Goal: Register for event/course

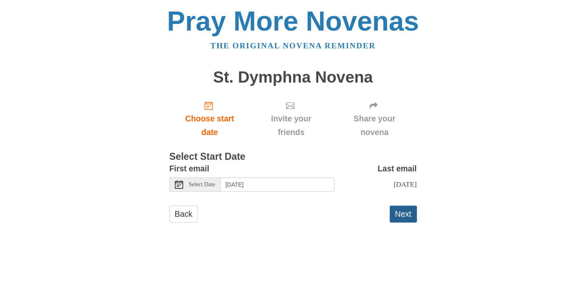
click at [404, 212] on button "Next" at bounding box center [403, 213] width 27 height 17
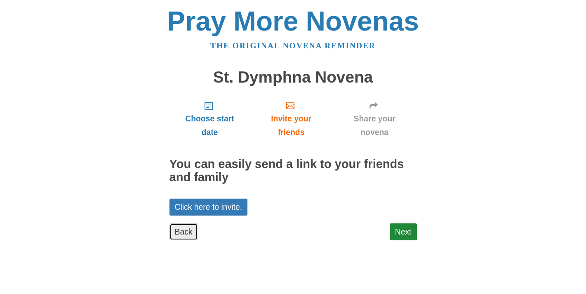
click at [189, 228] on link "Back" at bounding box center [183, 231] width 28 height 17
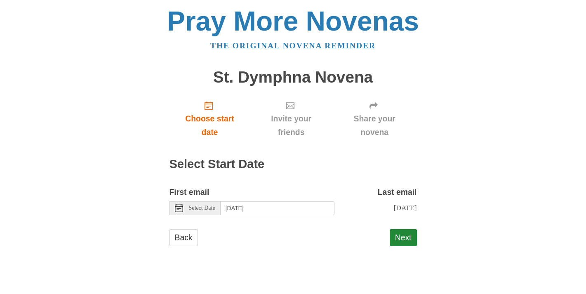
click at [211, 212] on div "Select Date" at bounding box center [194, 208] width 51 height 14
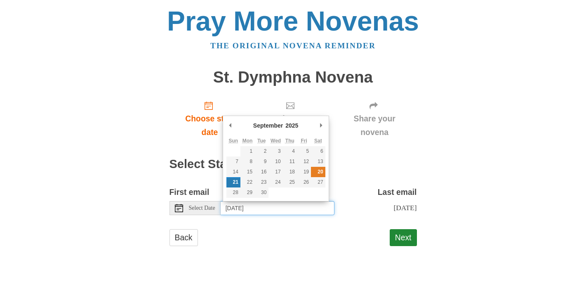
type input "[DATE]"
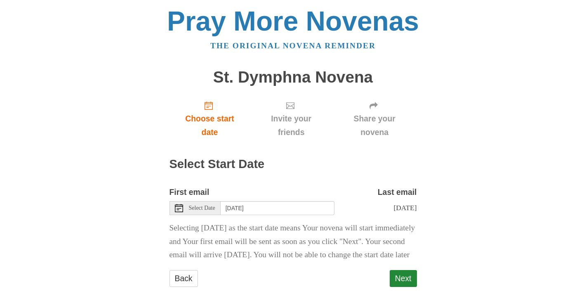
scroll to position [31, 0]
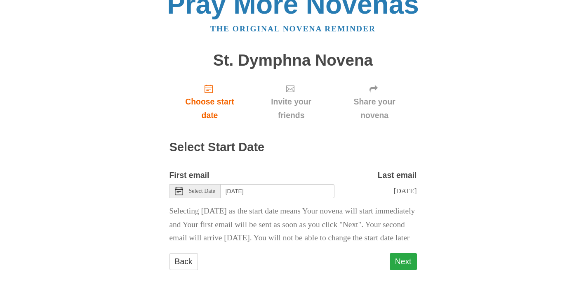
click at [405, 269] on button "Next" at bounding box center [403, 261] width 27 height 17
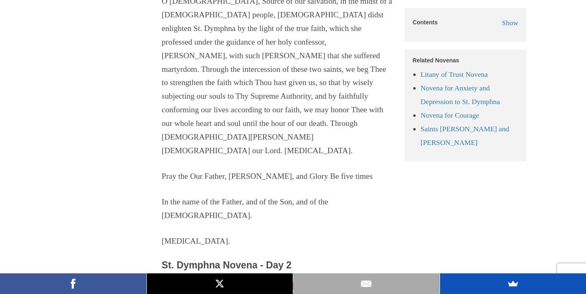
scroll to position [908, 0]
